Goal: Find contact information: Obtain details needed to contact an individual or organization

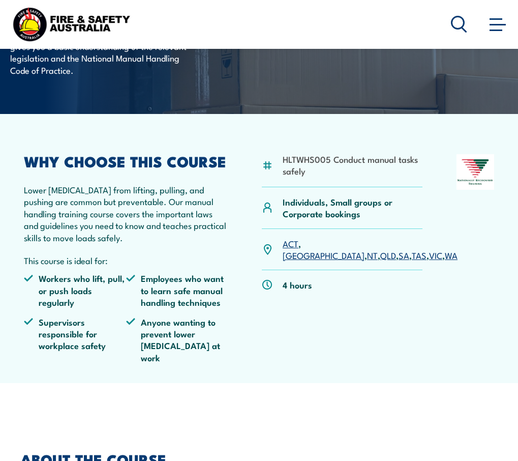
scroll to position [85, 0]
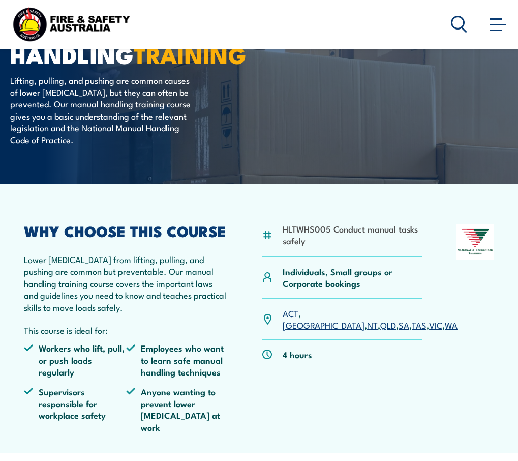
click at [313, 318] on link "[GEOGRAPHIC_DATA]" at bounding box center [324, 324] width 82 height 12
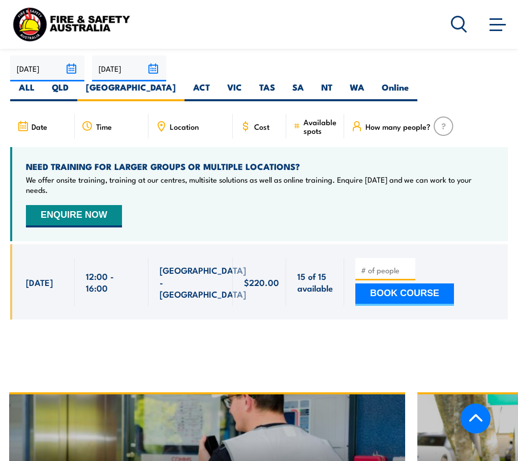
scroll to position [1559, 0]
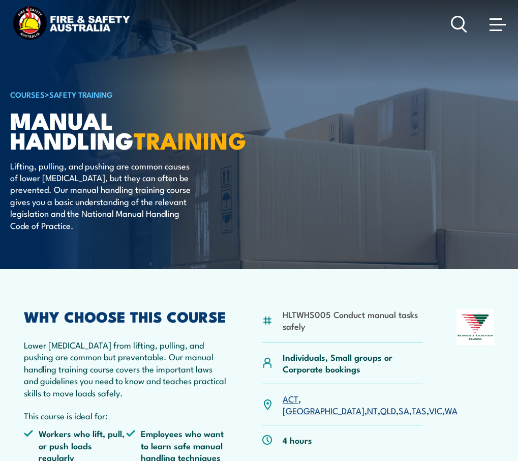
click at [492, 25] on span at bounding box center [498, 25] width 16 height 2
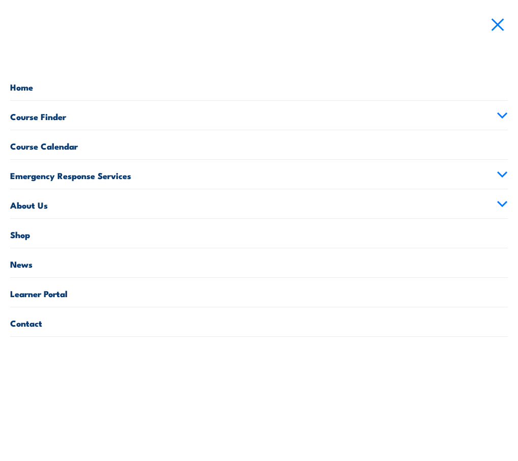
click at [181, 313] on link "Contact" at bounding box center [259, 321] width 498 height 29
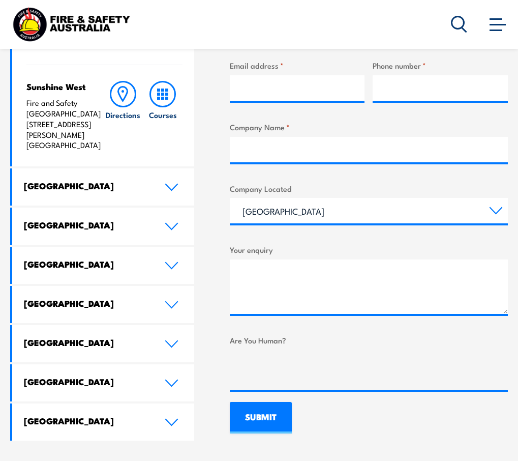
scroll to position [440, 0]
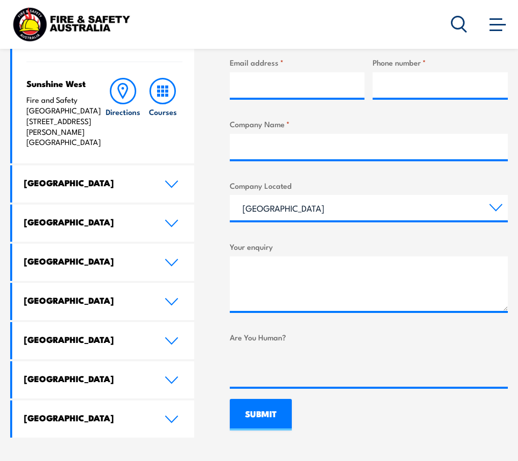
click at [170, 186] on icon at bounding box center [172, 184] width 12 height 6
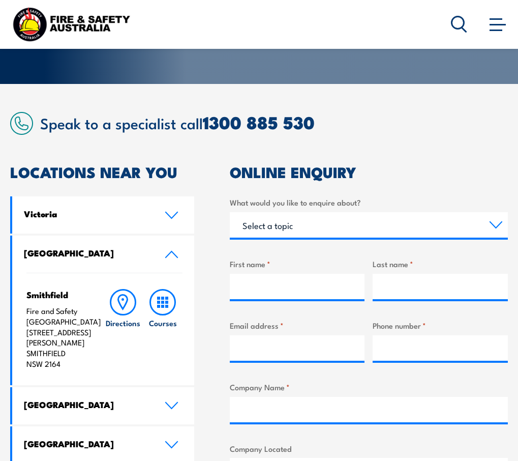
scroll to position [170, 0]
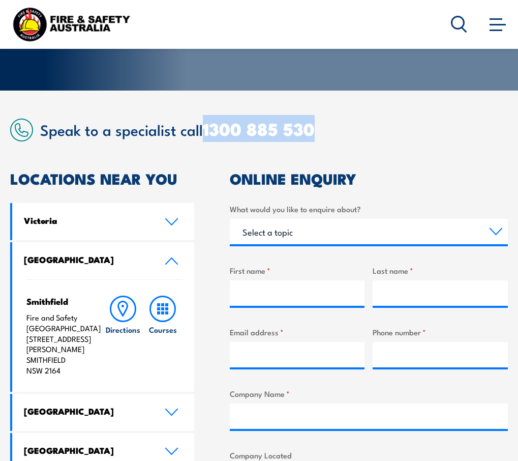
drag, startPoint x: 329, startPoint y: 132, endPoint x: 206, endPoint y: 128, distance: 123.2
click at [206, 128] on h2 "Speak to a specialist call [PHONE_NUMBER]" at bounding box center [274, 129] width 468 height 19
copy link "1300 885 530"
